Goal: Task Accomplishment & Management: Complete application form

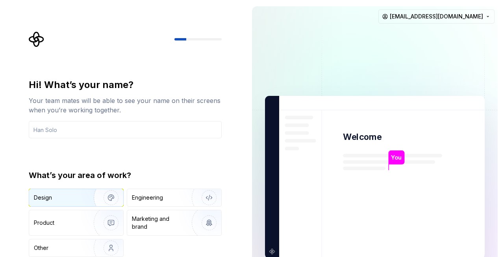
click at [76, 198] on div "Design" at bounding box center [59, 198] width 50 height 8
click at [98, 127] on input "text" at bounding box center [125, 129] width 193 height 17
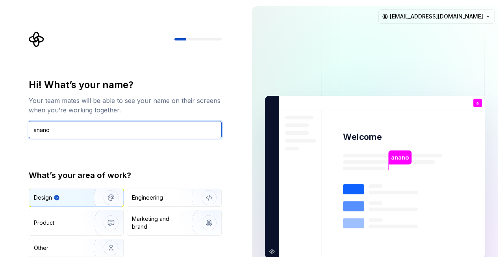
type input "anano"
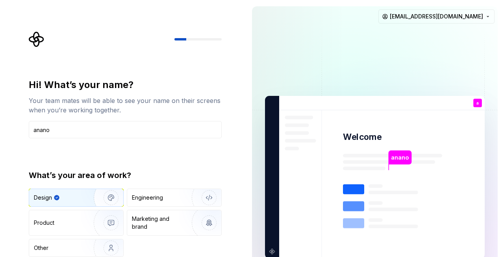
click at [245, 190] on div "Hi! What’s your name? Your team mates will be able to see your name on their sc…" at bounding box center [123, 177] width 246 height 355
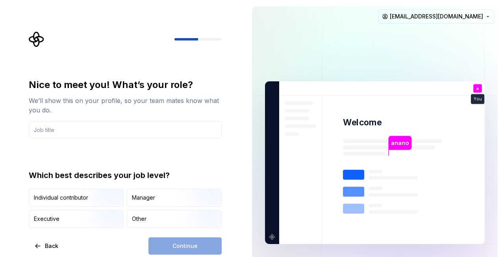
click at [190, 245] on div "Continue" at bounding box center [184, 246] width 73 height 17
click at [107, 130] on input "text" at bounding box center [125, 129] width 193 height 17
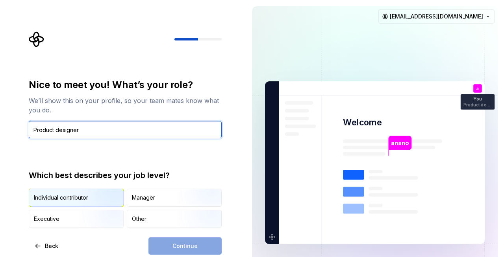
type input "Product designer"
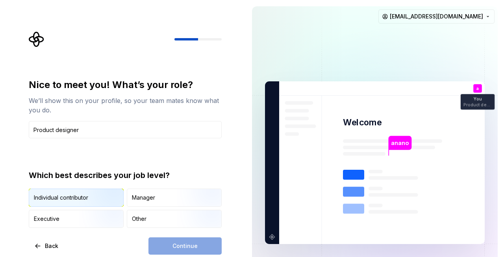
click at [92, 201] on img "button" at bounding box center [104, 207] width 50 height 53
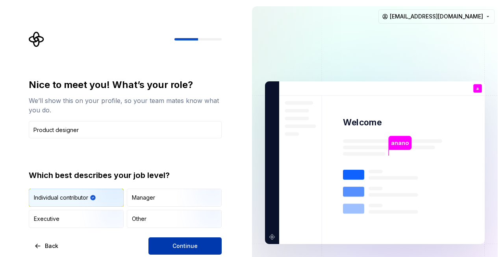
click at [205, 245] on button "Continue" at bounding box center [184, 246] width 73 height 17
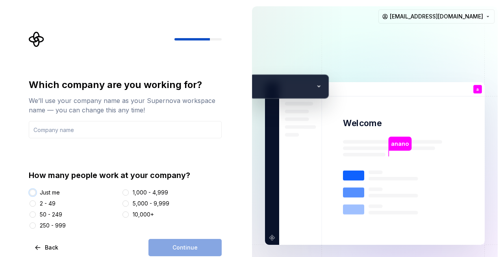
click at [34, 193] on button "Just me" at bounding box center [33, 193] width 6 height 6
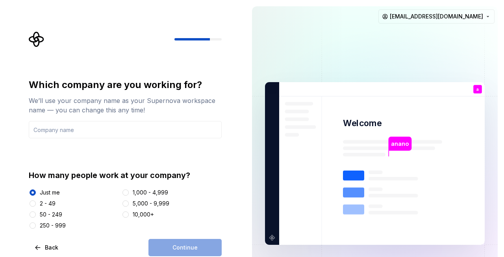
click at [190, 247] on div "Continue" at bounding box center [184, 247] width 73 height 17
click at [121, 130] on input "text" at bounding box center [125, 129] width 193 height 17
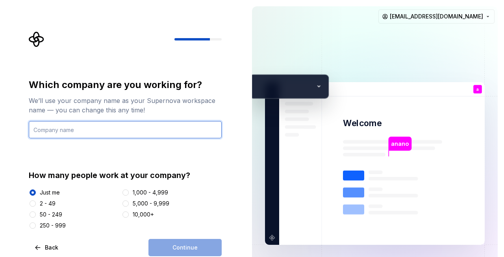
type input "The image"
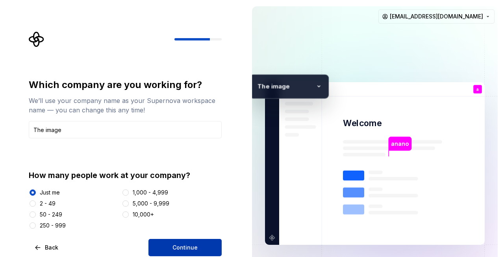
click at [196, 241] on button "Continue" at bounding box center [184, 247] width 73 height 17
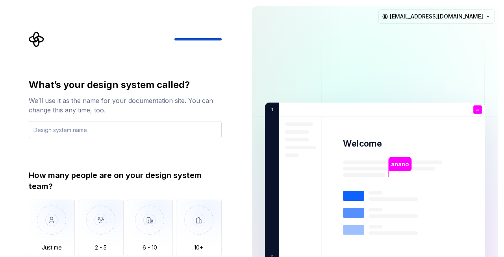
click at [91, 125] on input "text" at bounding box center [125, 129] width 193 height 17
drag, startPoint x: 58, startPoint y: 128, endPoint x: 30, endPoint y: 128, distance: 28.7
click at [30, 128] on input "PT" at bounding box center [125, 129] width 193 height 17
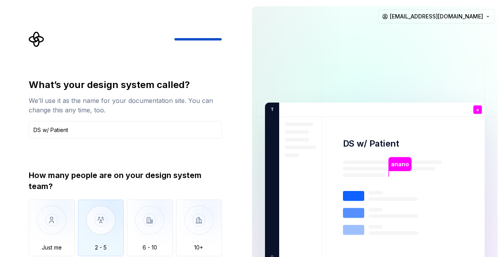
click at [114, 219] on img "button" at bounding box center [101, 226] width 46 height 53
click at [183, 160] on div "What’s your design system called? We’ll use it as the name for your documentati…" at bounding box center [125, 175] width 193 height 192
click at [60, 52] on div "What’s your design system called? We’ll use it as the name for your documentati…" at bounding box center [127, 164] width 207 height 266
click at [233, 210] on div "What’s your design system called? We’ll use it as the name for your documentati…" at bounding box center [123, 184] width 246 height 368
click at [135, 151] on div "What’s your design system called? We’ll use it as the name for your documentati…" at bounding box center [125, 175] width 193 height 192
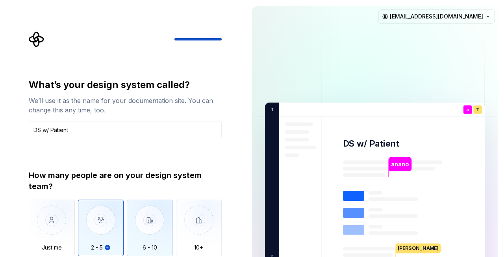
click at [155, 220] on img "button" at bounding box center [150, 226] width 46 height 53
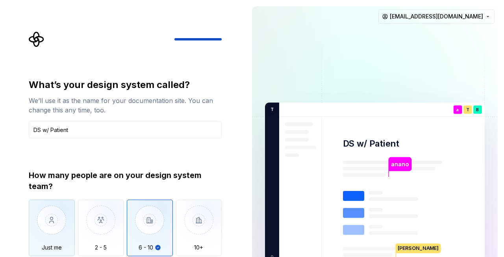
click at [70, 218] on img "button" at bounding box center [52, 226] width 46 height 53
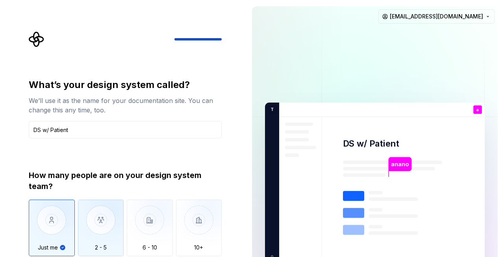
click at [114, 222] on img "button" at bounding box center [101, 226] width 46 height 53
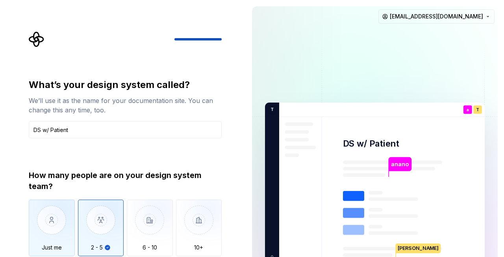
click at [44, 224] on img "button" at bounding box center [52, 226] width 46 height 53
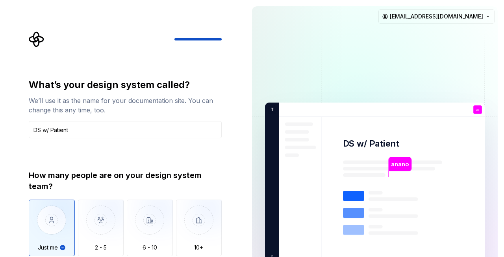
click at [161, 158] on div "What’s your design system called? We’ll use it as the name for your documentati…" at bounding box center [125, 175] width 193 height 192
click at [122, 122] on input "DS w/ Patient" at bounding box center [125, 129] width 193 height 17
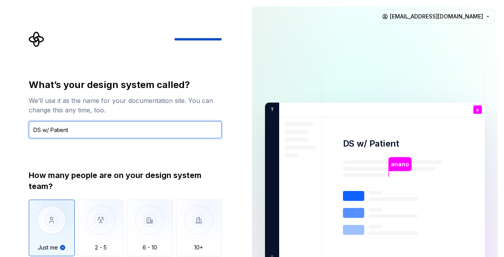
click at [122, 126] on input "DS w/ Patient" at bounding box center [125, 129] width 193 height 17
click at [103, 133] on input "DS w/ Patient" at bounding box center [125, 129] width 193 height 17
type input "DS w/ Patient."
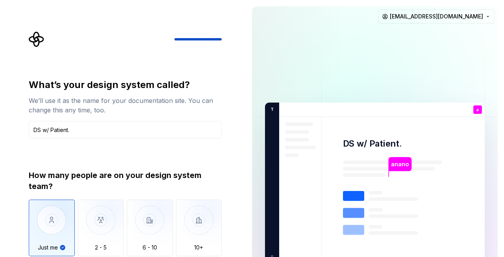
click at [231, 249] on div "What’s your design system called? We’ll use it as the name for your documentati…" at bounding box center [123, 184] width 246 height 368
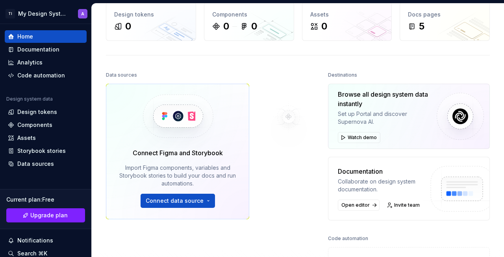
scroll to position [107, 0]
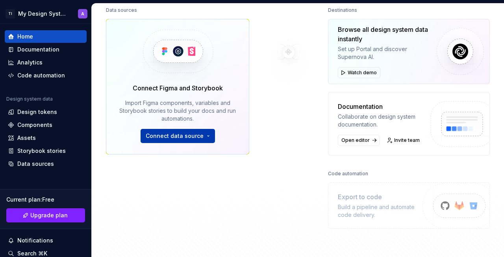
click at [190, 137] on span "Connect data source" at bounding box center [175, 136] width 58 height 8
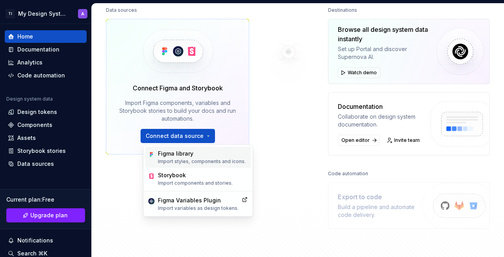
click at [200, 159] on p "Import styles, components and icons." at bounding box center [202, 162] width 88 height 6
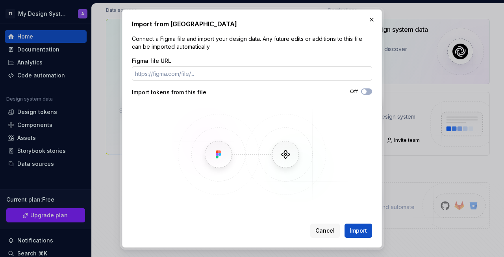
click at [186, 73] on input "Figma file URL" at bounding box center [252, 73] width 240 height 14
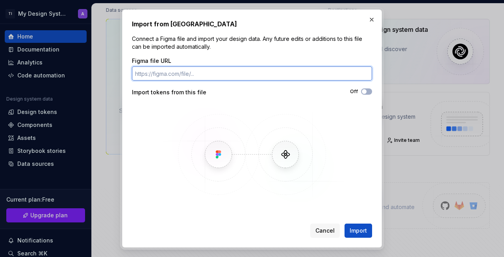
paste input "https://www.figma.com/design/w9AsL9phu9pyRuNvQLT7dO/DS-PT?node-id=0-1&t=YiuCo1e…"
type input "https://www.figma.com/design/w9AsL9phu9pyRuNvQLT7dO/DS-PT?node-id=0-1&t=YiuCo1e…"
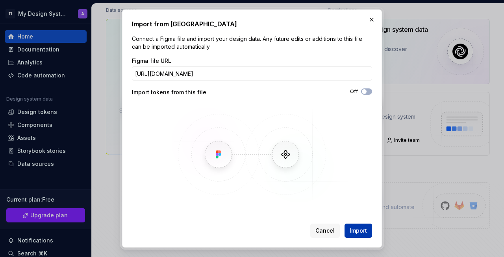
click at [362, 229] on span "Import" at bounding box center [357, 231] width 17 height 8
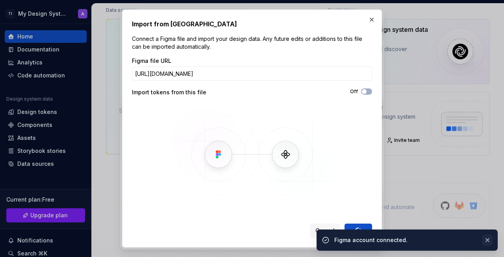
click at [488, 240] on button "button" at bounding box center [487, 240] width 10 height 11
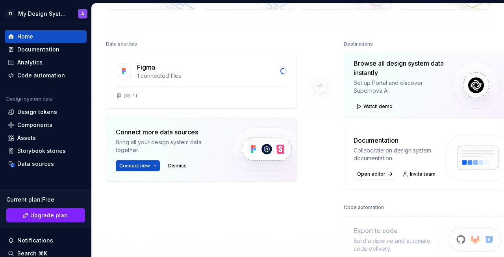
scroll to position [74, 0]
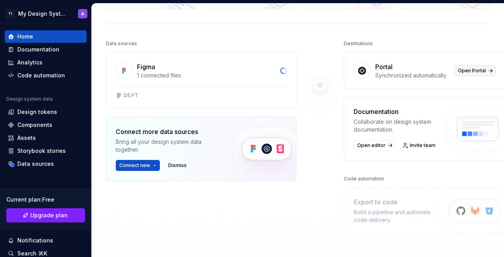
click at [460, 70] on span "Open Portal" at bounding box center [472, 71] width 28 height 6
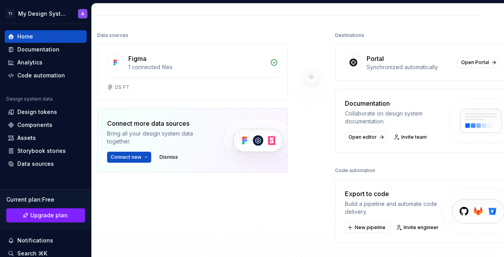
scroll to position [81, 9]
click at [31, 51] on div "Documentation" at bounding box center [38, 50] width 42 height 8
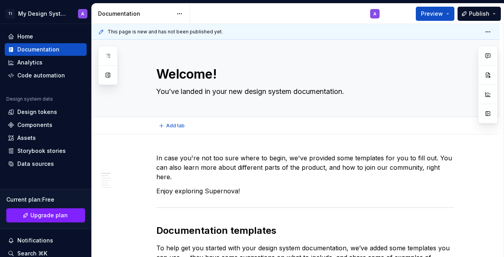
type textarea "*"
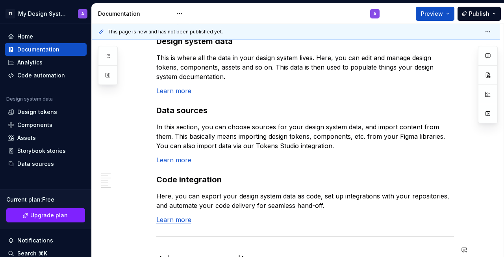
scroll to position [706, 0]
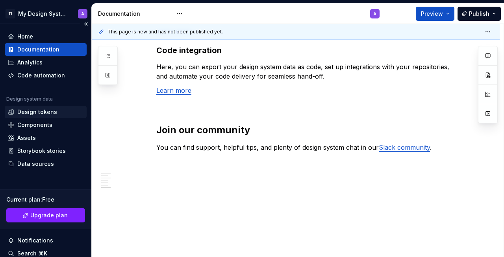
click at [29, 111] on div "Design tokens" at bounding box center [37, 112] width 40 height 8
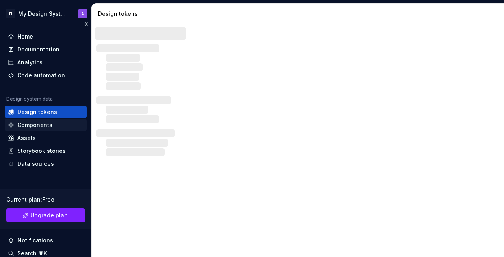
click at [32, 128] on div "Components" at bounding box center [34, 125] width 35 height 8
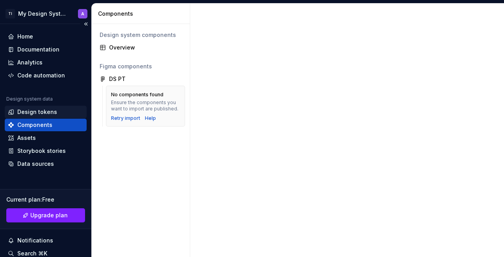
click at [36, 112] on div "Design tokens" at bounding box center [37, 112] width 40 height 8
